Goal: Task Accomplishment & Management: Use online tool/utility

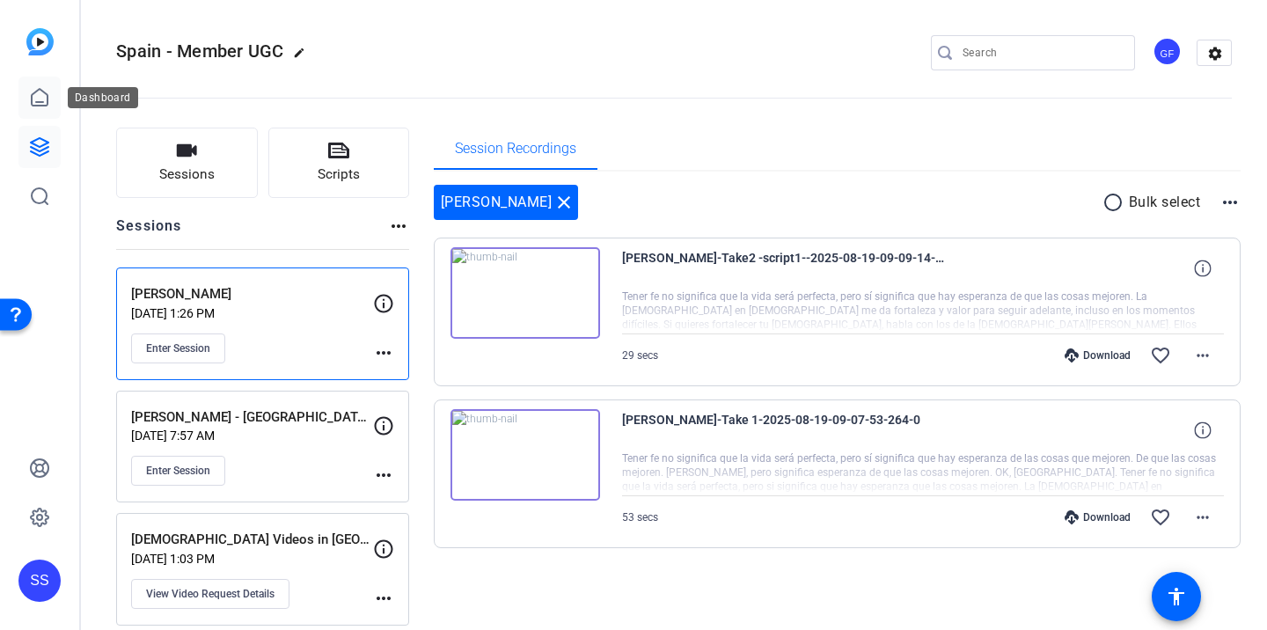
click at [34, 110] on link at bounding box center [39, 98] width 42 height 42
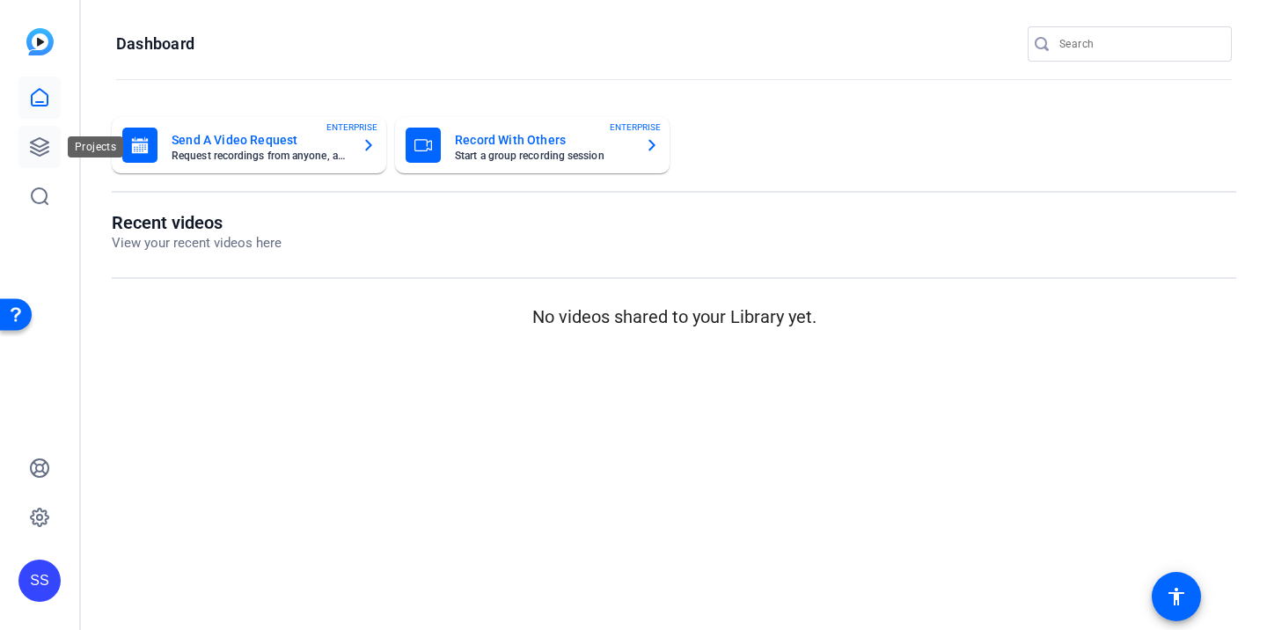
click at [39, 158] on link at bounding box center [39, 147] width 42 height 42
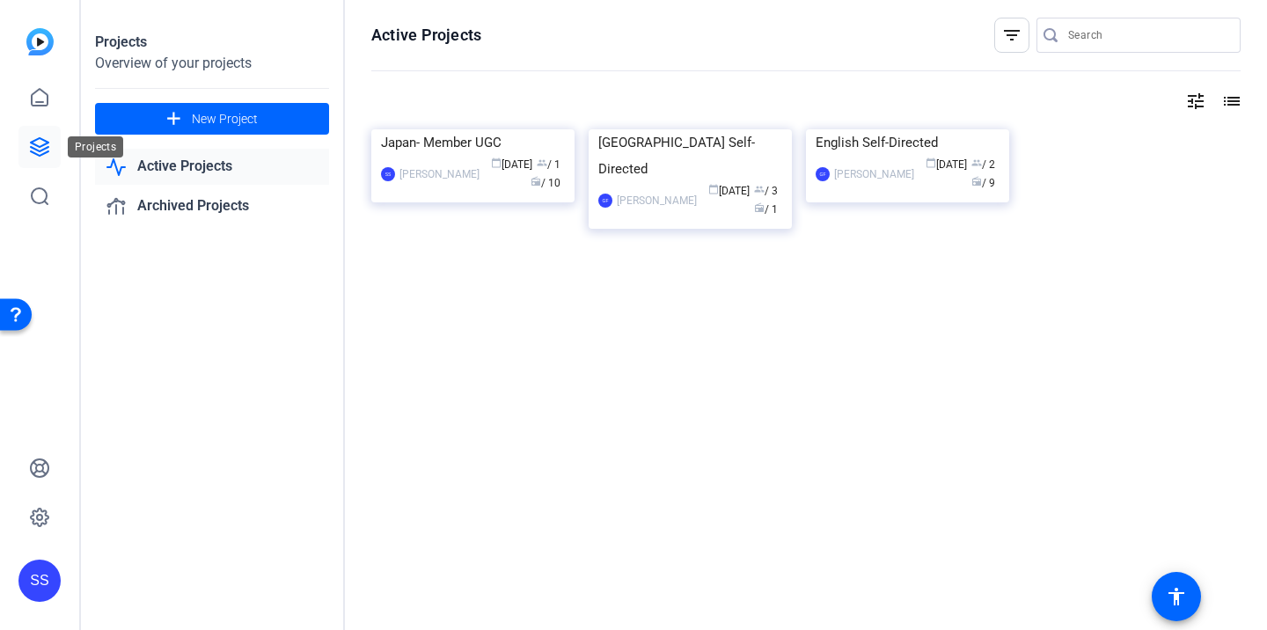
click at [38, 147] on icon at bounding box center [39, 146] width 21 height 21
click at [139, 194] on link "Archived Projects" at bounding box center [212, 206] width 234 height 36
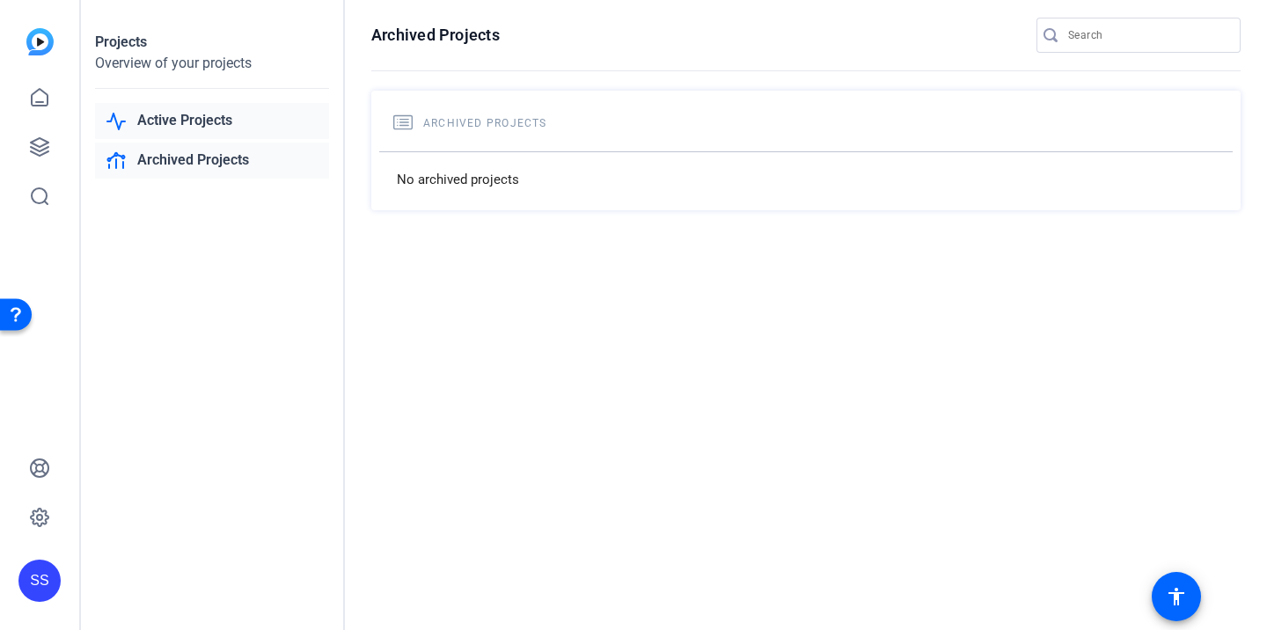
click at [177, 131] on link "Active Projects" at bounding box center [212, 121] width 234 height 36
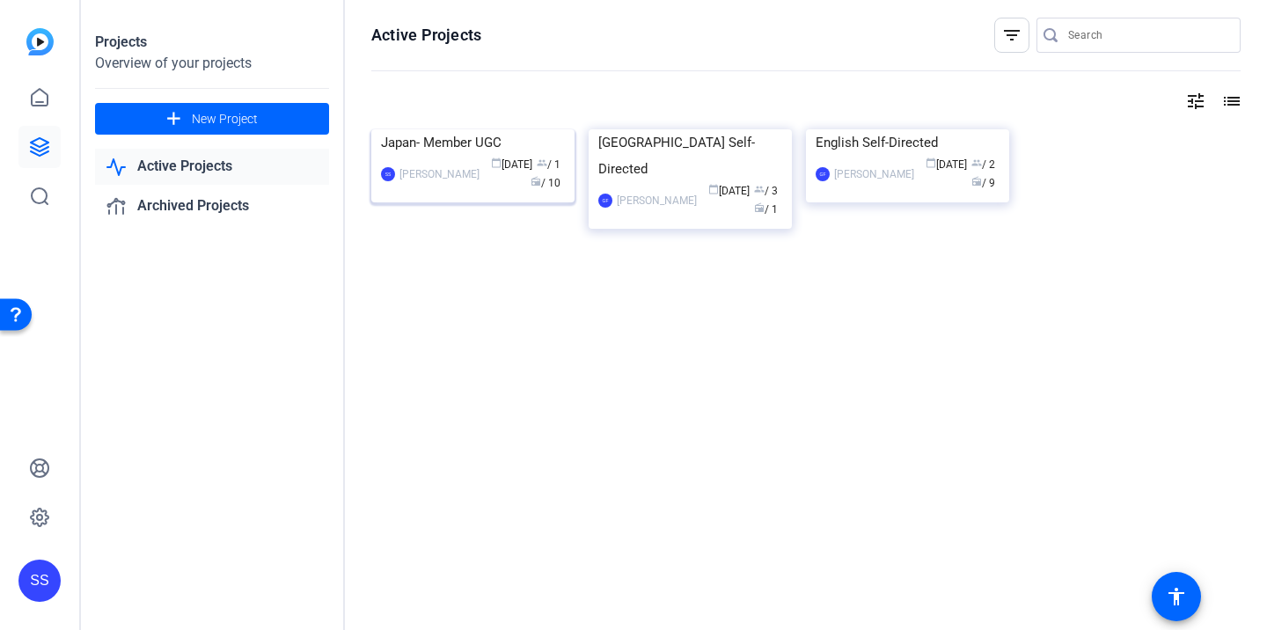
click at [491, 129] on img at bounding box center [472, 129] width 203 height 0
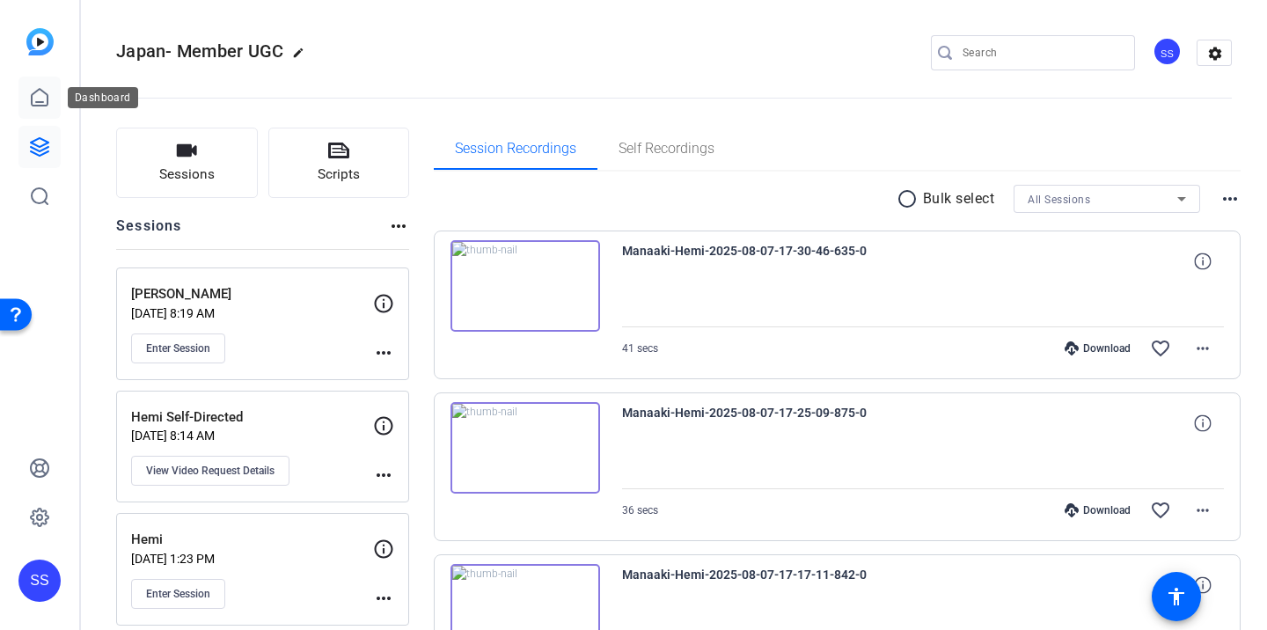
click at [40, 96] on icon at bounding box center [39, 97] width 21 height 21
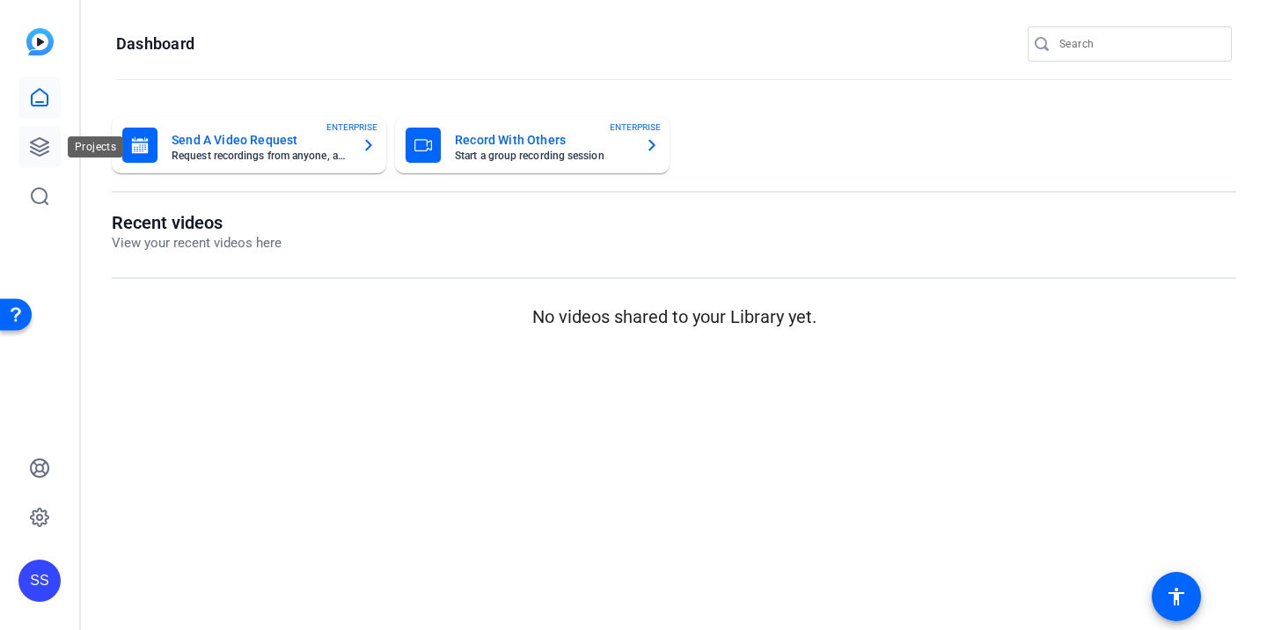
click at [40, 132] on link at bounding box center [39, 147] width 42 height 42
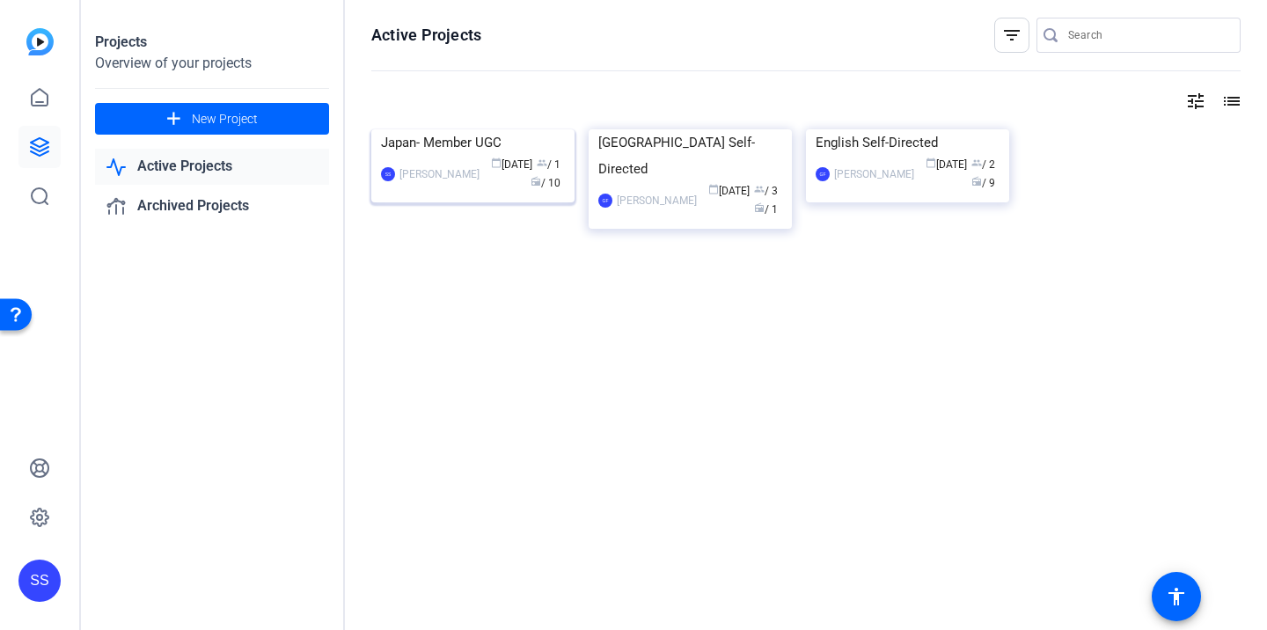
click at [470, 156] on div "Japan- Member UGC" at bounding box center [473, 142] width 184 height 26
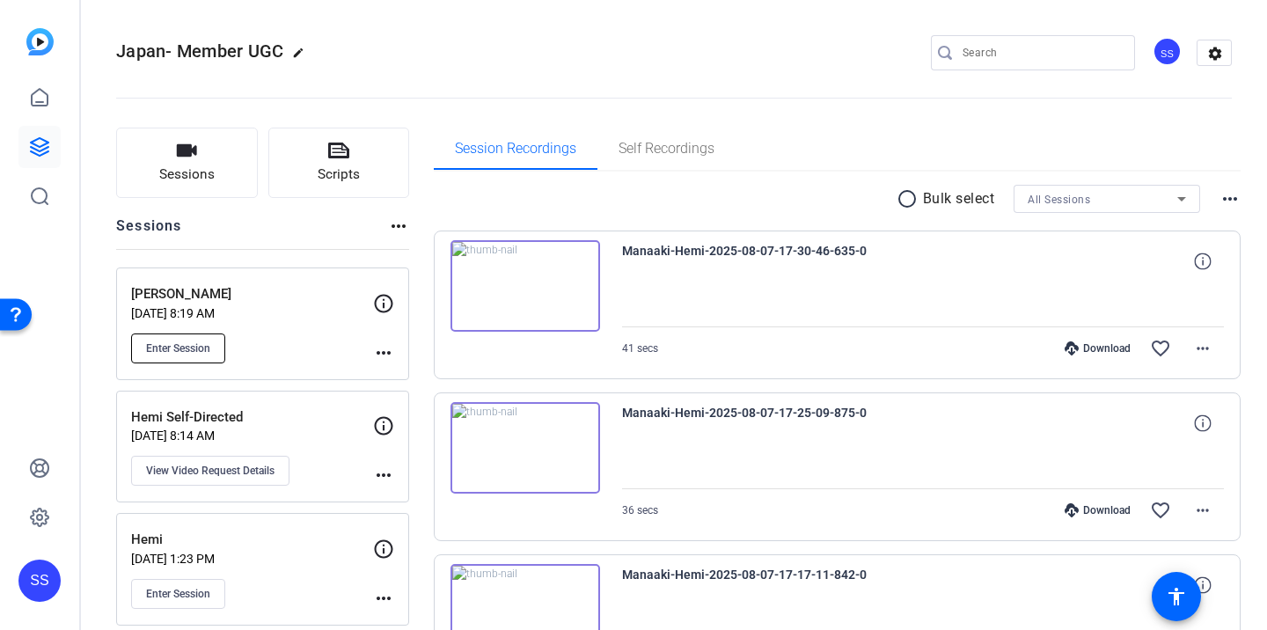
click at [214, 346] on button "Enter Session" at bounding box center [178, 349] width 94 height 30
click at [309, 419] on p "Hemi Self-Directed" at bounding box center [252, 418] width 242 height 20
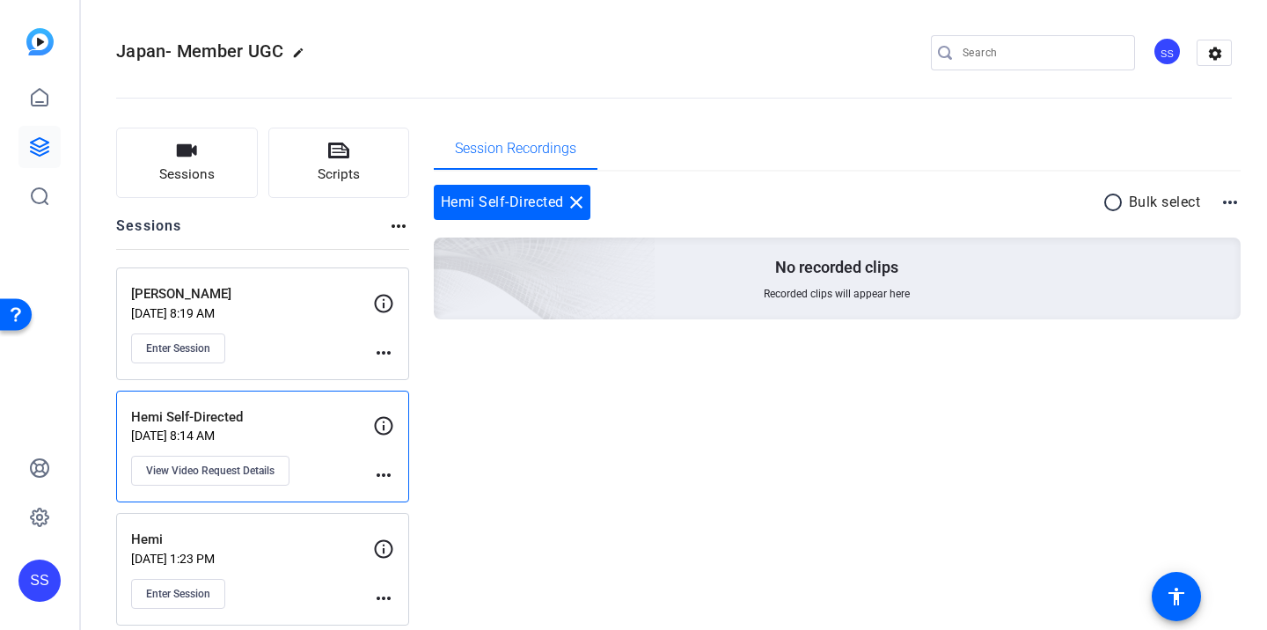
click at [304, 335] on div "Enter Session" at bounding box center [252, 349] width 242 height 30
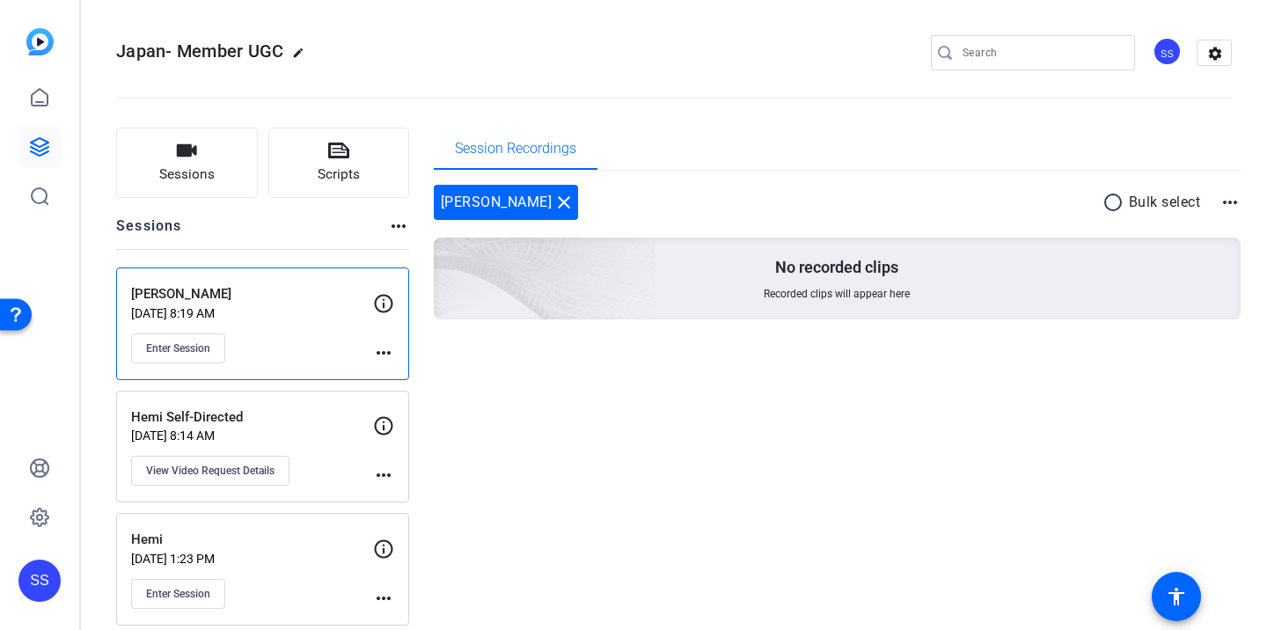
scroll to position [17, 0]
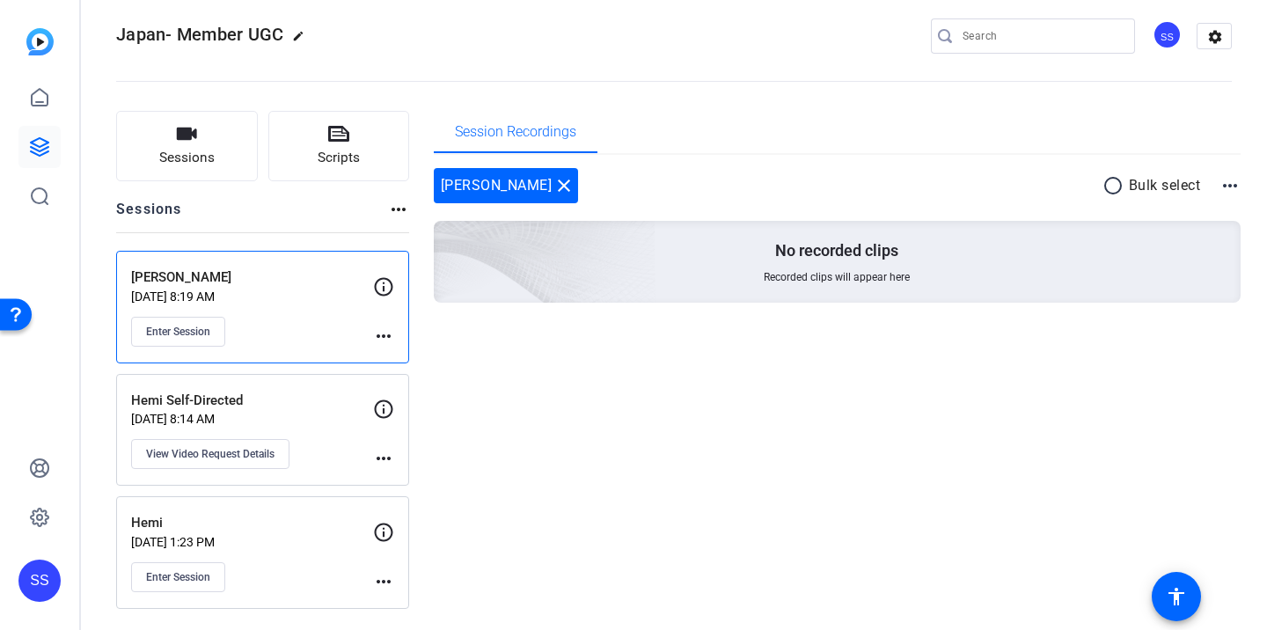
click at [305, 532] on p "Hemi" at bounding box center [252, 523] width 242 height 20
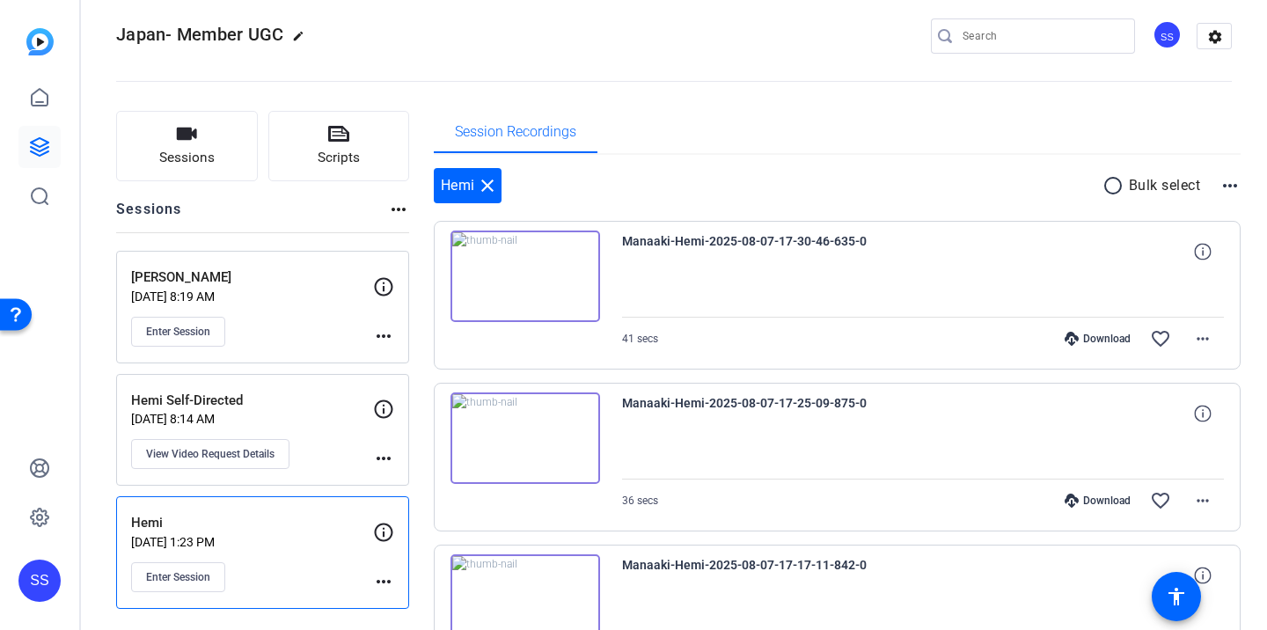
click at [303, 420] on p "[DATE] 8:14 AM" at bounding box center [252, 419] width 242 height 14
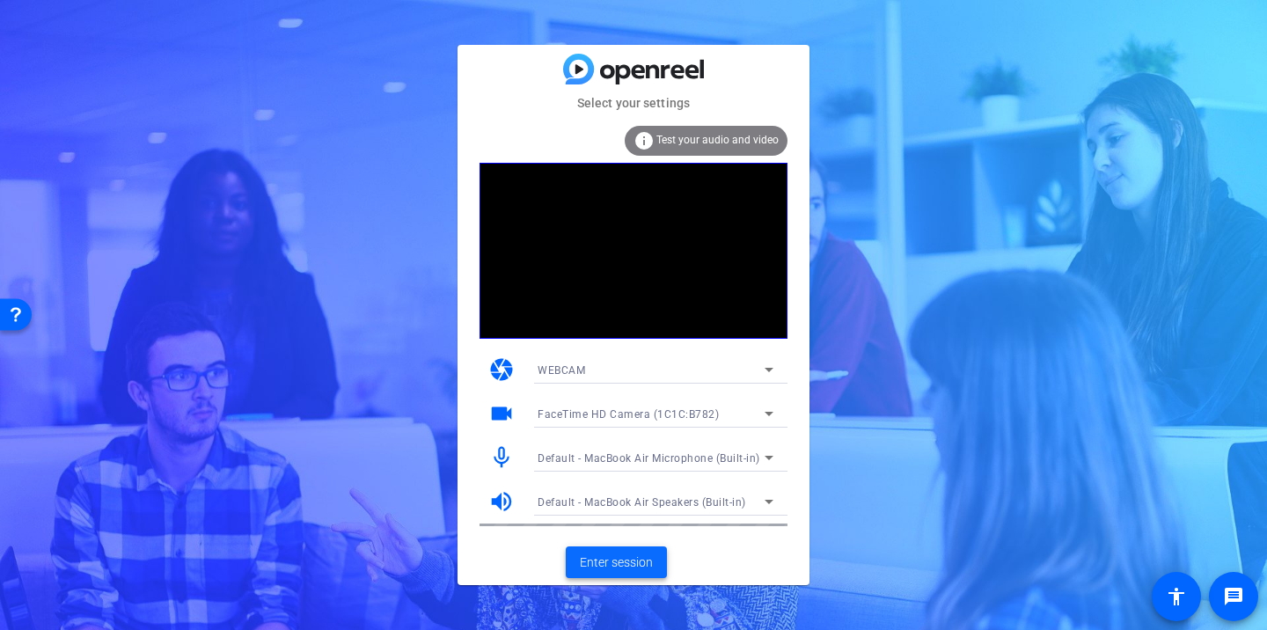
click at [586, 560] on span "Enter session" at bounding box center [616, 563] width 73 height 18
